Goal: Task Accomplishment & Management: Complete application form

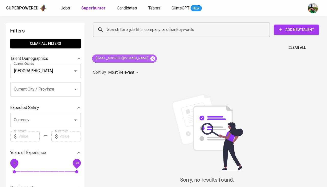
click at [155, 57] on icon at bounding box center [153, 59] width 6 height 6
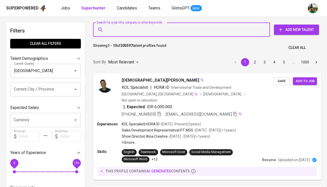
click at [135, 31] on input "Search for a job title, company or other keywords" at bounding box center [183, 30] width 154 height 10
paste input "oweneffendi88@gmail.com"
type input "oweneffendi88@gmail.com"
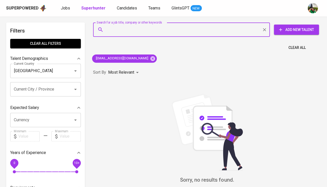
click at [293, 27] on span "Add New Talent" at bounding box center [296, 30] width 37 height 6
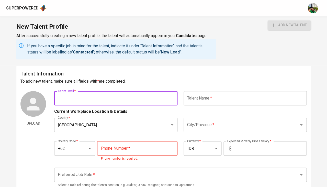
paste input "oweneffendi88@gmail.com"
click at [289, 25] on button "add new talent" at bounding box center [289, 24] width 43 height 9
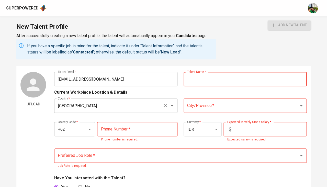
scroll to position [19, 0]
click at [124, 77] on input "oweneffendi88@gmail.com" at bounding box center [115, 79] width 123 height 14
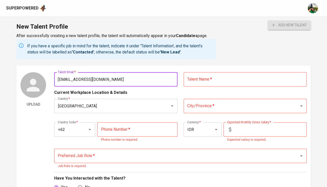
click at [124, 77] on input "oweneffendi88@gmail.com" at bounding box center [115, 79] width 123 height 14
paste input "8kjcgtpd4n@privaterelay.appleid"
click at [289, 25] on button "add new talent" at bounding box center [289, 24] width 43 height 9
paste input "oweneffendi88@gmail"
type input "oweneffendi88@gmail.com"
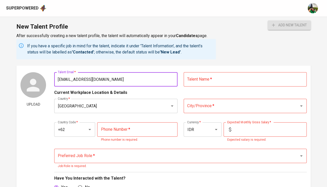
click at [217, 80] on input "text" at bounding box center [245, 79] width 123 height 14
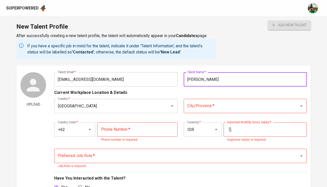
type input "Owen Effendi"
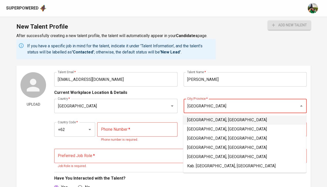
click at [203, 121] on li "Jakarta Selatan, DKI Jakarta" at bounding box center [244, 119] width 123 height 9
type input "Jakarta Selatan, DKI Jakarta"
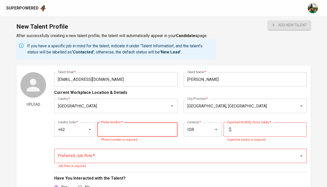
paste input "812-3800-3519"
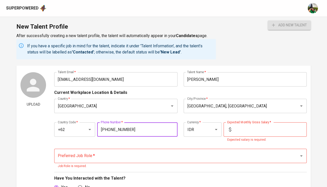
click at [109, 128] on input "812-3800-3519" at bounding box center [137, 129] width 80 height 14
type input "812-3800-3519"
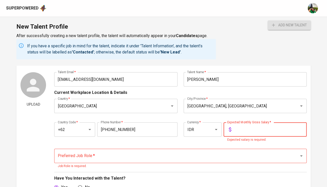
click at [245, 128] on input "text" at bounding box center [269, 129] width 73 height 14
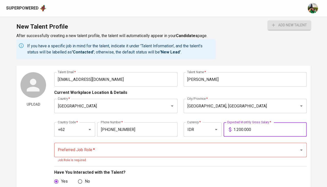
type input "12.000.000"
click at [144, 150] on input "Preferred Job Role   *" at bounding box center [173, 150] width 233 height 10
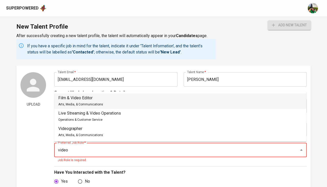
click at [110, 100] on li "Film & Video Editor Arts, Media, & Communications" at bounding box center [180, 100] width 252 height 15
type input "Film & Video Editor"
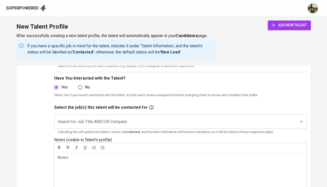
scroll to position [115, 0]
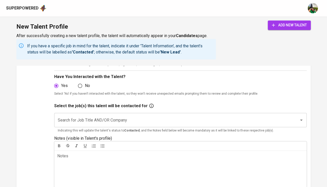
click at [100, 116] on input "Search for Job Title AND/OR Company" at bounding box center [173, 120] width 233 height 10
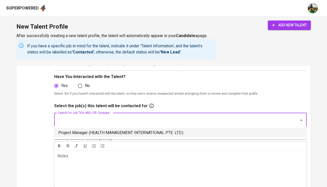
click at [97, 132] on li "Project Manager (HEALTH MANAGEMENT INTERNATIONAL PTE. LTD.)" at bounding box center [180, 132] width 252 height 9
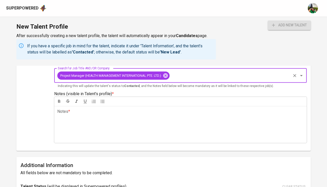
scroll to position [162, 0]
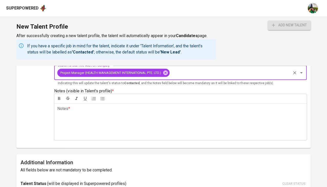
click at [101, 112] on div "Notes * ﻿" at bounding box center [180, 121] width 252 height 37
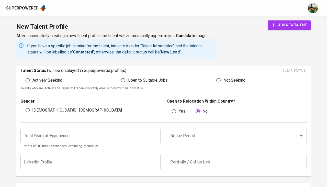
scroll to position [271, 0]
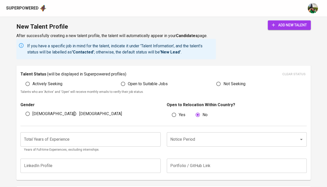
click at [34, 111] on span "Male" at bounding box center [53, 114] width 43 height 6
click at [32, 109] on input "Male" at bounding box center [28, 114] width 10 height 10
radio input "true"
click at [126, 82] on input "Open to Suitable Jobs" at bounding box center [123, 84] width 10 height 10
radio input "true"
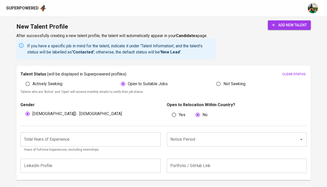
click at [49, 82] on span "Actively Seeking" at bounding box center [47, 84] width 30 height 6
click at [32, 82] on input "Actively Seeking" at bounding box center [28, 84] width 10 height 10
radio input "true"
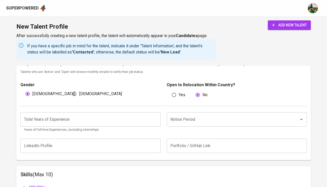
scroll to position [292, 0]
click at [103, 114] on input "number" at bounding box center [90, 119] width 140 height 14
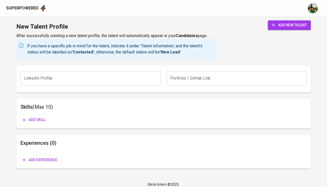
scroll to position [357, 0]
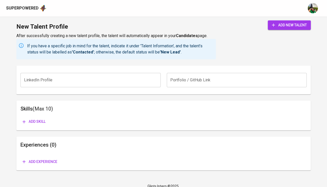
click at [282, 27] on span "add new talent" at bounding box center [289, 25] width 35 height 6
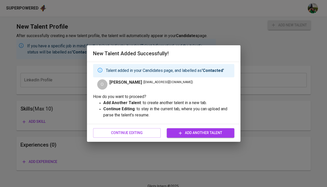
click at [181, 133] on icon "button" at bounding box center [180, 132] width 5 height 5
click at [119, 151] on div "New Talent Added Successfully! Talent added in your Candidates page, and labell…" at bounding box center [163, 93] width 327 height 187
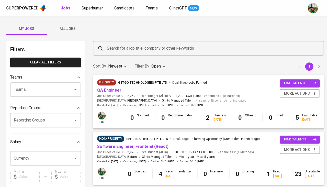
click at [118, 10] on link "Candidates" at bounding box center [124, 8] width 21 height 6
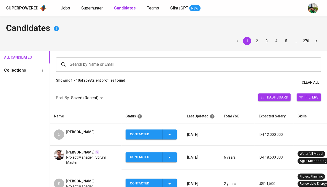
scroll to position [15, 0]
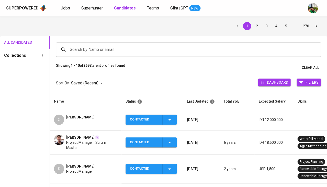
click at [93, 121] on div "O Owen Effendi" at bounding box center [85, 120] width 63 height 10
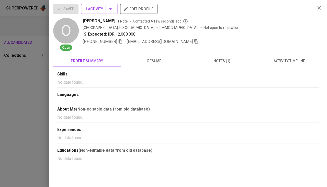
click at [298, 61] on span "activity timeline" at bounding box center [289, 61] width 61 height 6
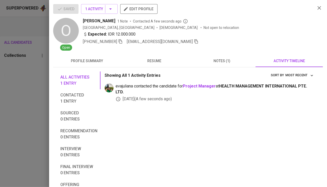
click at [22, 103] on div at bounding box center [163, 93] width 327 height 187
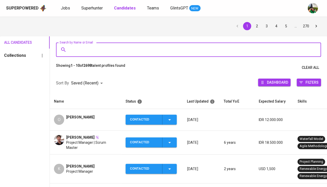
click at [95, 49] on input "Search by Name or Email" at bounding box center [190, 50] width 242 height 10
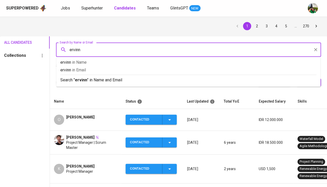
type input "ervinna"
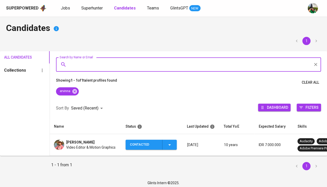
click at [85, 141] on span "Ervinna Cahyadi" at bounding box center [80, 142] width 28 height 5
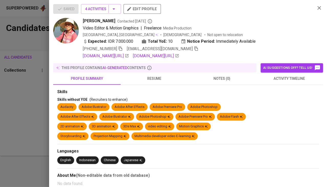
click at [286, 75] on span "activity timeline" at bounding box center [289, 78] width 61 height 6
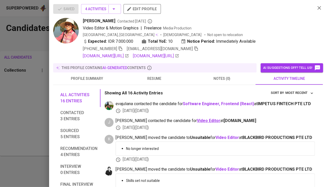
click at [197, 119] on b "Video Editor" at bounding box center [209, 120] width 24 height 5
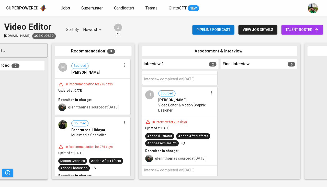
click at [187, 120] on div "In Interview for 237 days" at bounding box center [169, 122] width 39 height 4
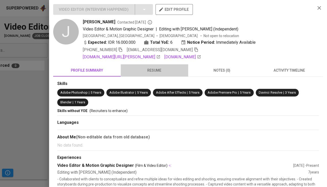
click at [153, 73] on button "resume" at bounding box center [155, 70] width 68 height 12
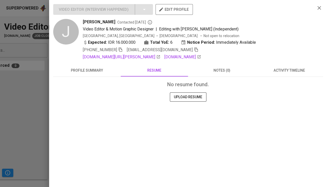
click at [88, 72] on span "profile summary" at bounding box center [86, 70] width 61 height 6
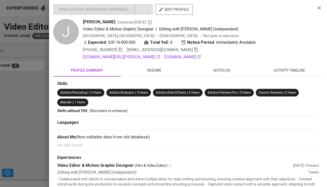
click at [31, 114] on div at bounding box center [163, 93] width 327 height 187
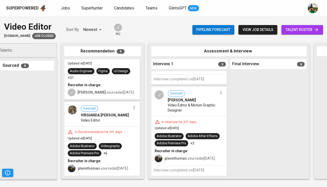
scroll to position [0, 7]
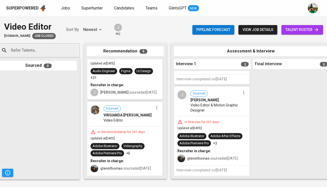
click at [210, 104] on span "Video Editor & Motion Graphic Designer" at bounding box center [216, 108] width 50 height 10
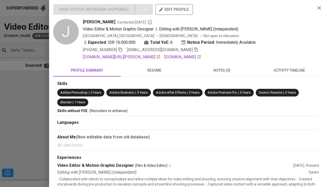
click at [301, 70] on span "activity timeline" at bounding box center [289, 70] width 61 height 6
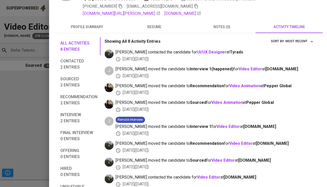
scroll to position [56, 0]
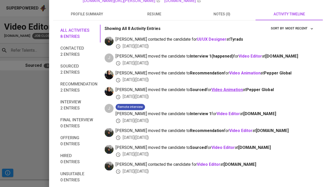
click at [211, 87] on b "Video Animation" at bounding box center [226, 89] width 31 height 5
click at [10, 127] on div at bounding box center [163, 93] width 327 height 187
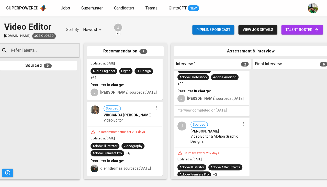
scroll to position [44, 0]
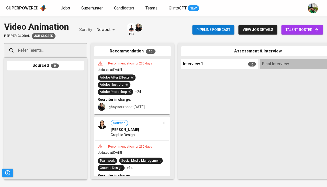
scroll to position [36, 0]
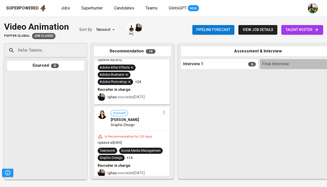
click at [141, 81] on div "Adobe After Effects Adobe Illustrator‎ Adobe Photoshop +24" at bounding box center [132, 74] width 69 height 20
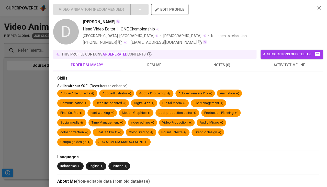
click at [156, 63] on span "resume" at bounding box center [154, 65] width 61 height 6
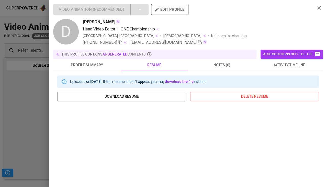
scroll to position [0, 0]
click at [120, 41] on icon "button" at bounding box center [121, 42] width 4 height 4
click at [281, 66] on span "activity timeline" at bounding box center [289, 65] width 61 height 6
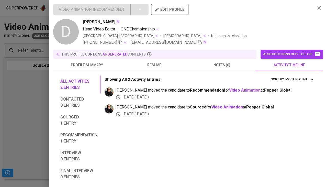
click at [146, 67] on span "resume" at bounding box center [154, 65] width 61 height 6
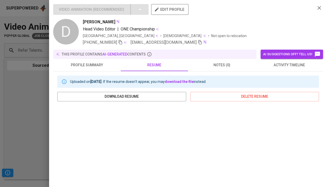
scroll to position [61, 0]
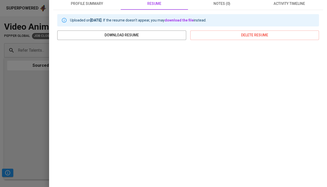
click at [34, 126] on div at bounding box center [163, 93] width 327 height 187
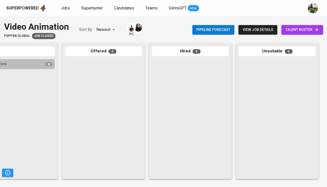
scroll to position [0, 282]
